Goal: Task Accomplishment & Management: Use online tool/utility

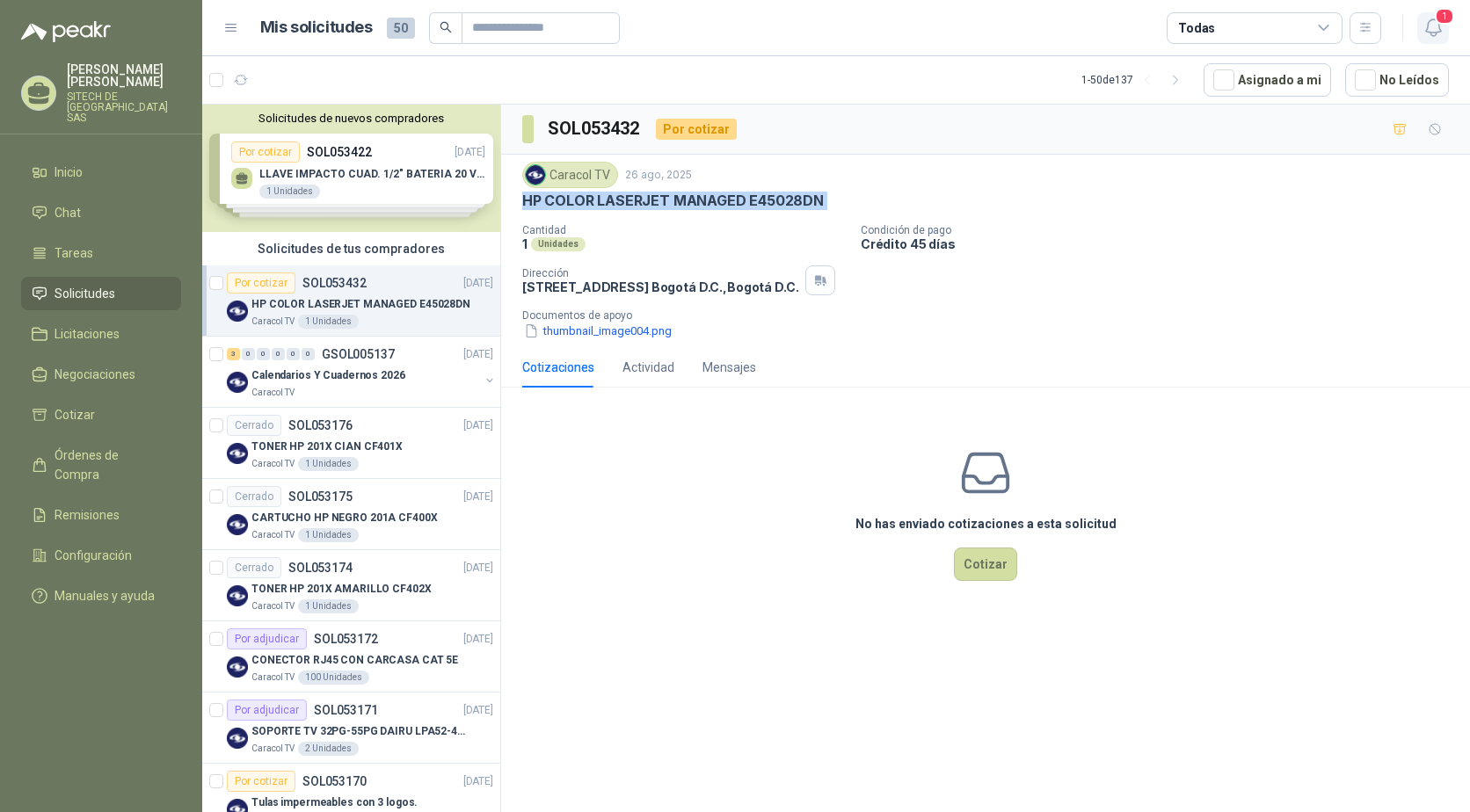
click at [1441, 21] on span "1" at bounding box center [1444, 16] width 20 height 17
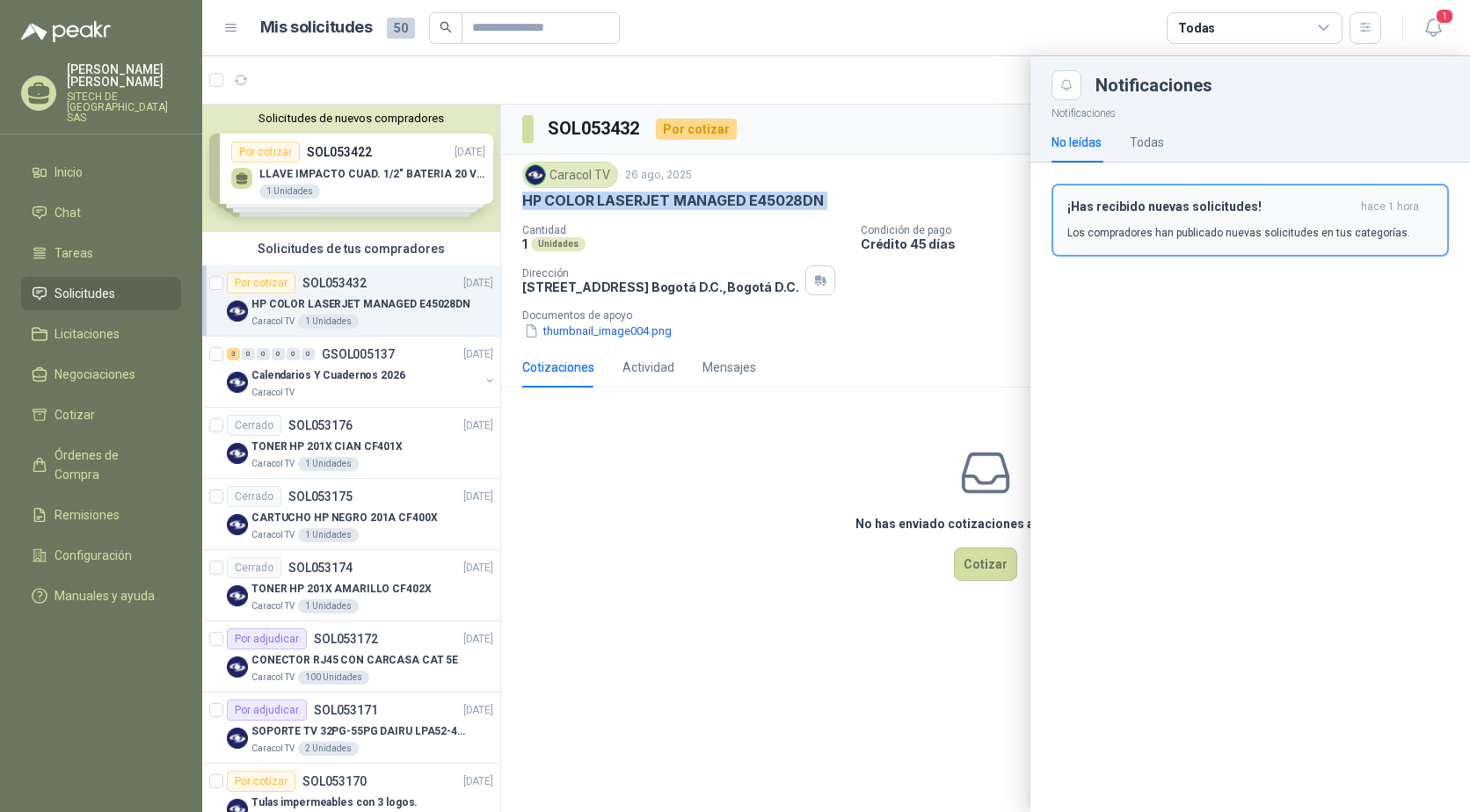
click at [1155, 222] on div "¡Has recibido nuevas solicitudes! hace 1 hora Los compradores han publicado nue…" at bounding box center [1250, 220] width 366 height 41
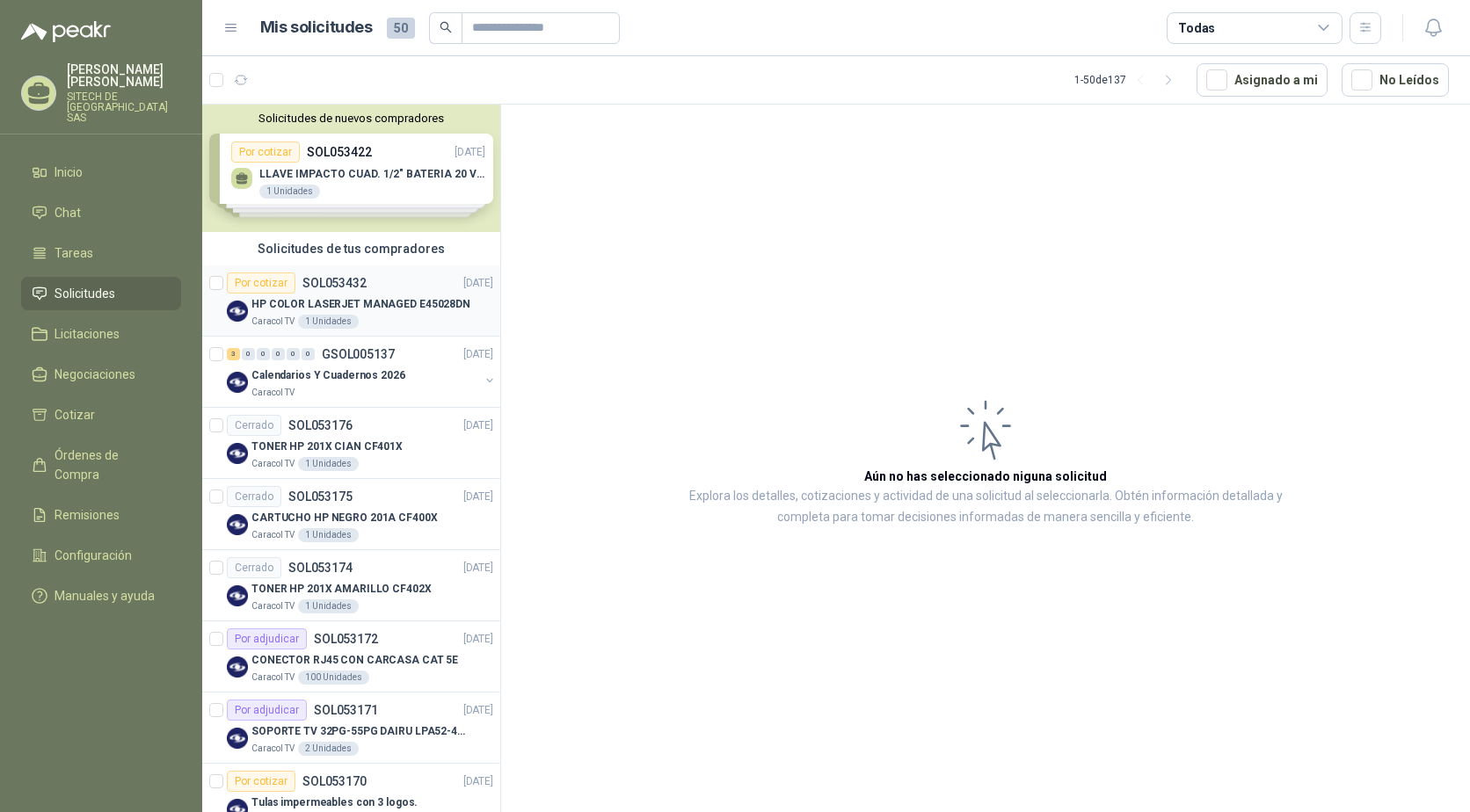
click at [276, 301] on p "HP COLOR LASERJET MANAGED E45028DN" at bounding box center [360, 305] width 219 height 17
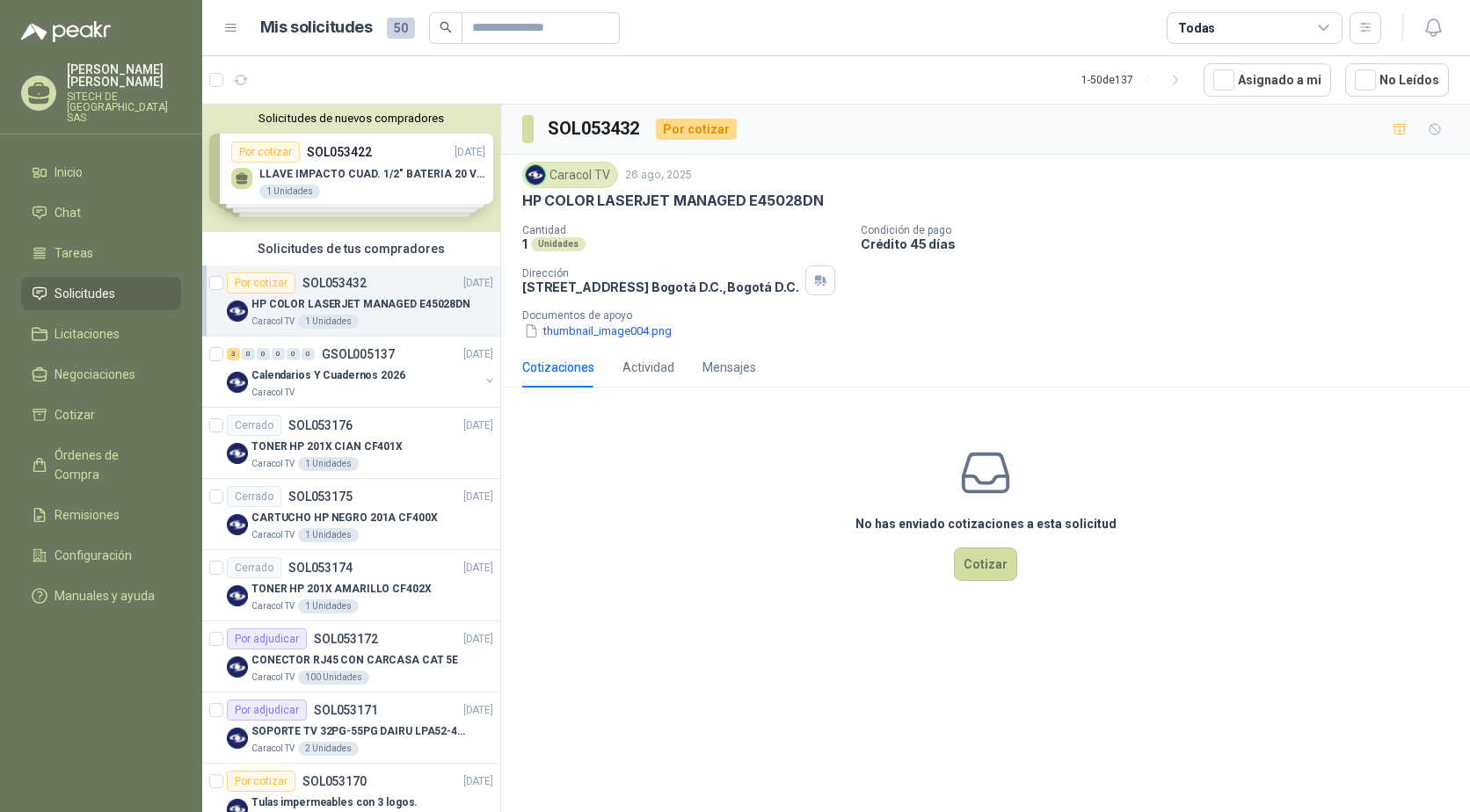
click at [656, 203] on p "HP COLOR LASERJET MANAGED E45028DN" at bounding box center [673, 201] width 301 height 19
copy p "HP COLOR LASERJET MANAGED E45028DN"
click at [754, 496] on div "No has enviado cotizaciones a esta solicitud Cotizar" at bounding box center [985, 513] width 969 height 224
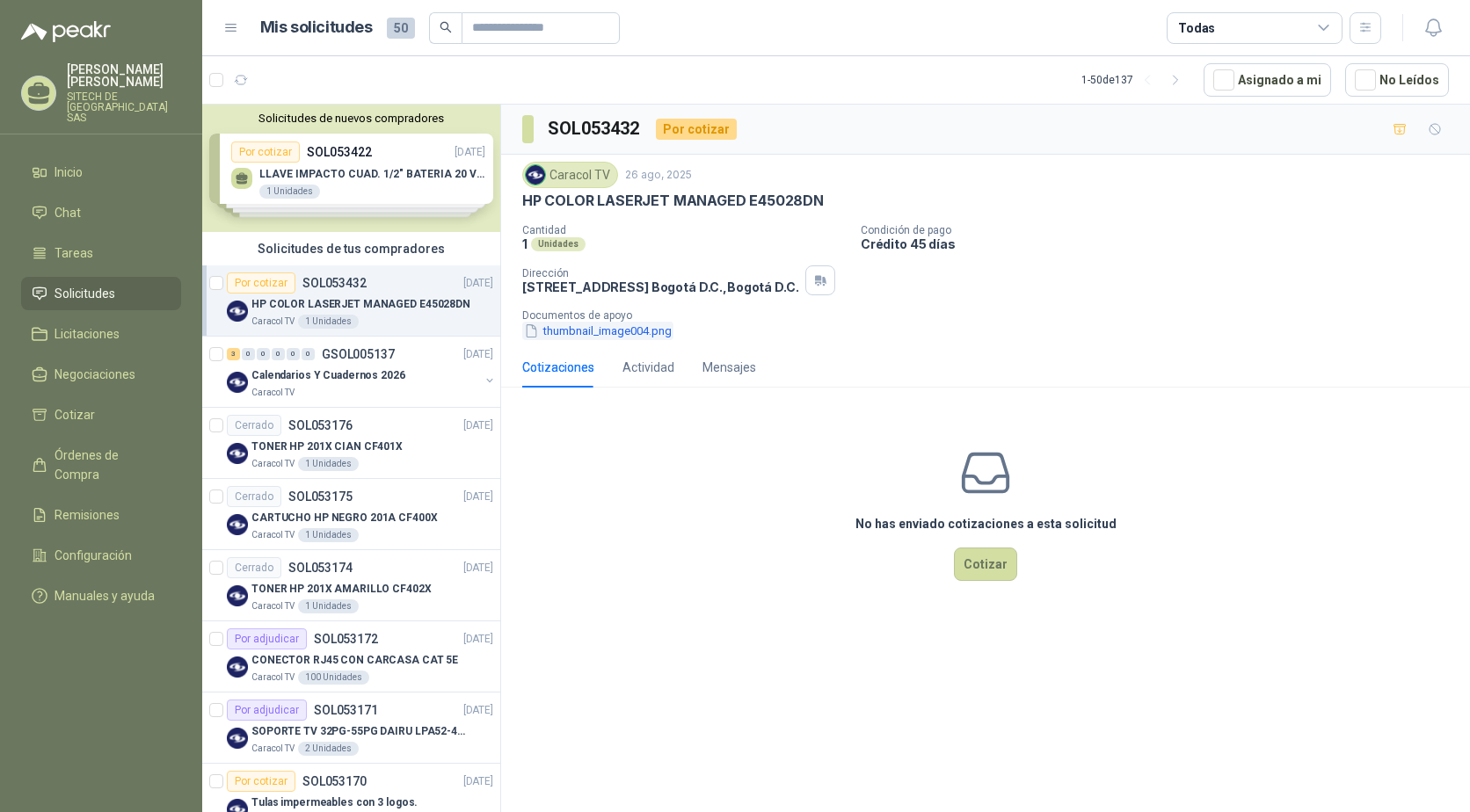
click at [605, 330] on button "thumbnail_image004.png" at bounding box center [598, 331] width 151 height 19
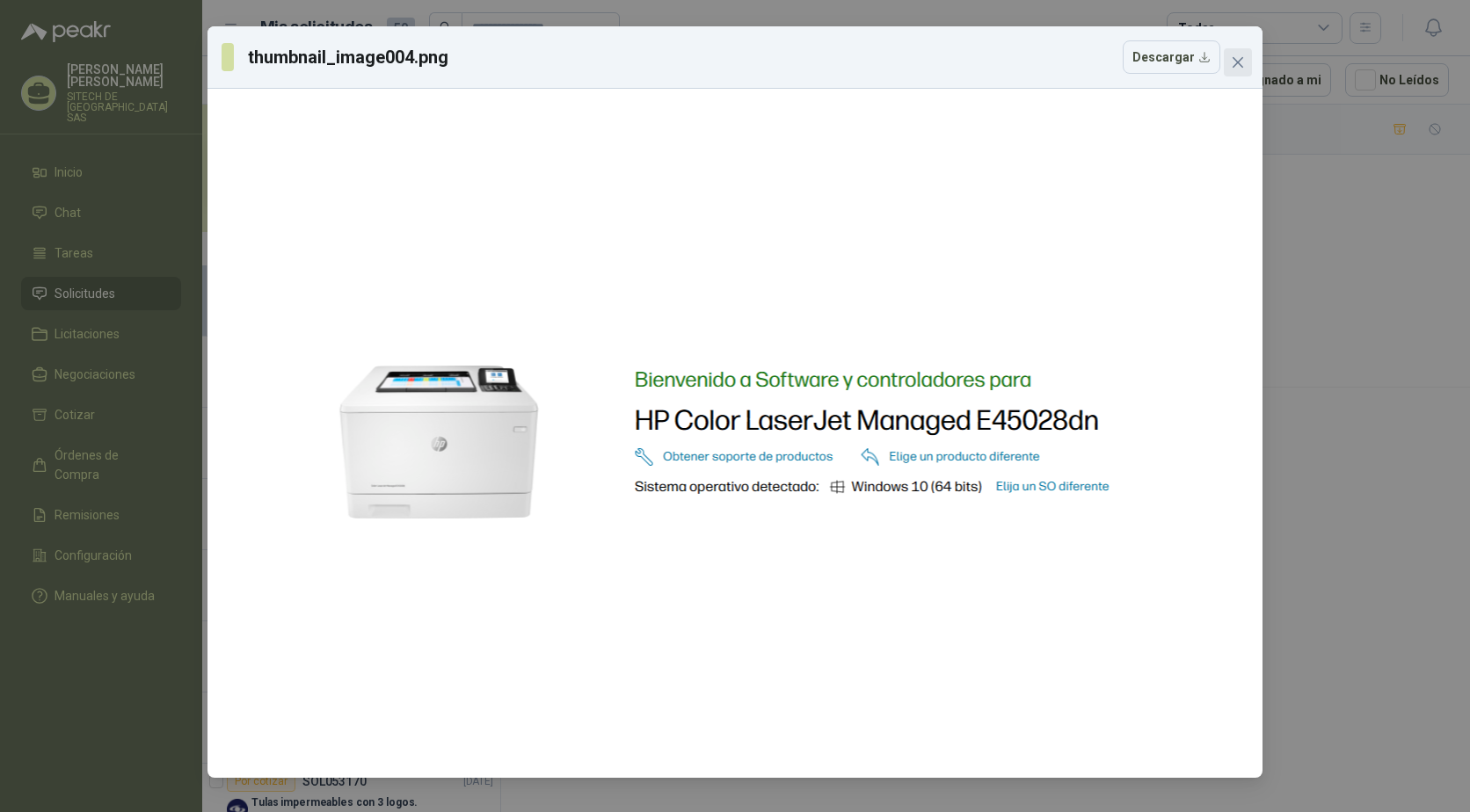
click at [1239, 65] on icon "close" at bounding box center [1237, 62] width 10 height 10
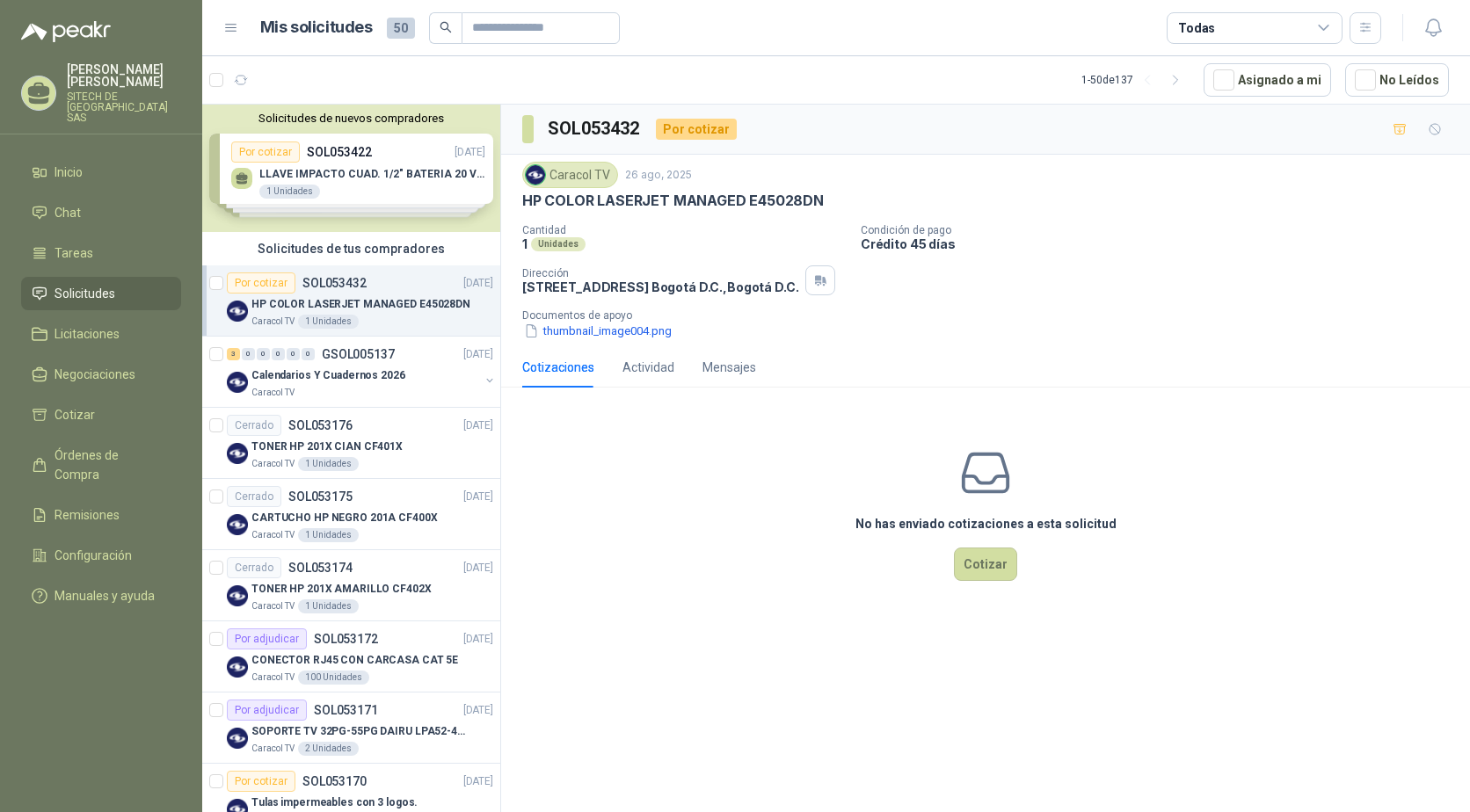
click at [600, 200] on p "HP COLOR LASERJET MANAGED E45028DN" at bounding box center [673, 201] width 301 height 19
copy p "HP COLOR LASERJET MANAGED E45028DN"
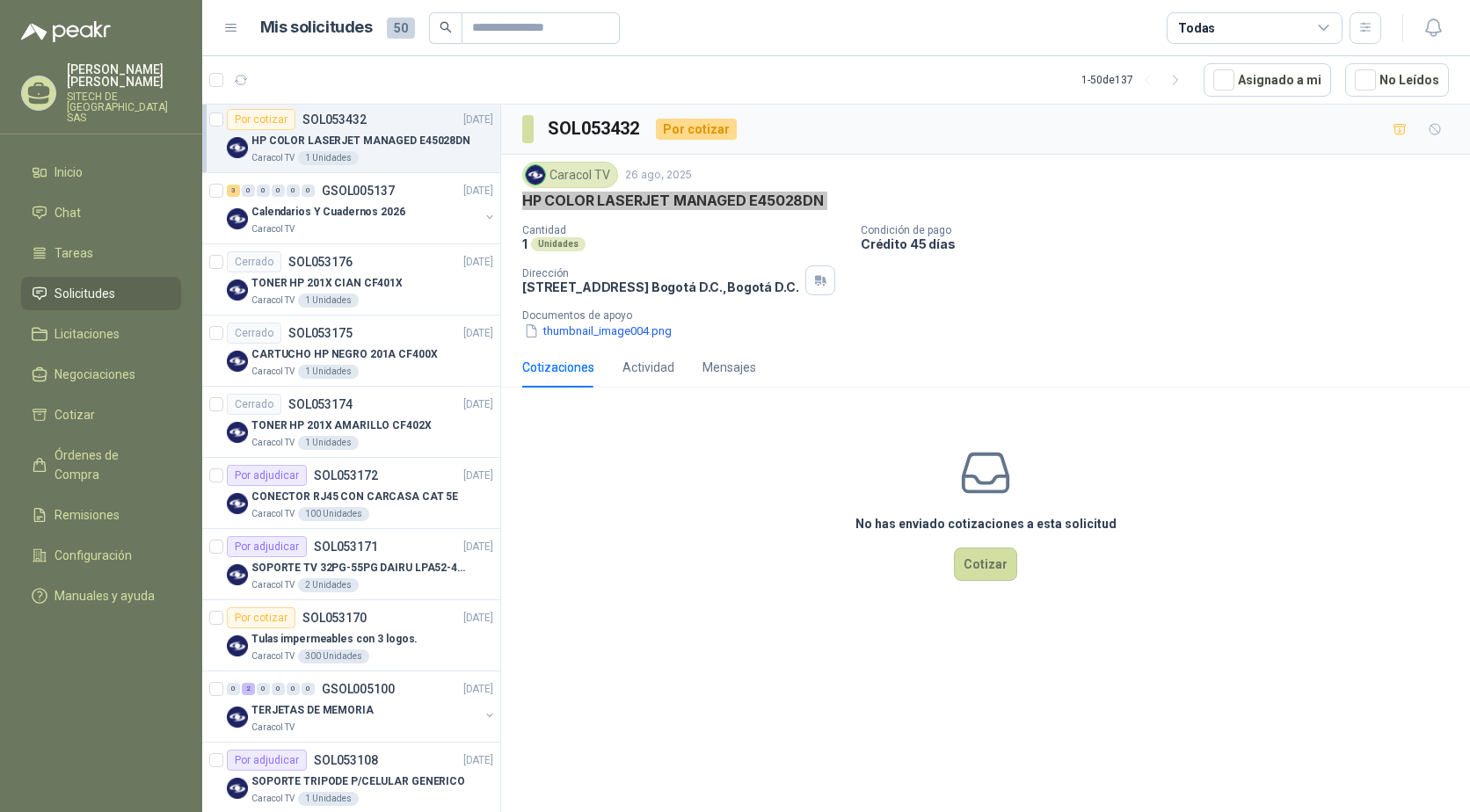
scroll to position [175, 0]
